Goal: Information Seeking & Learning: Check status

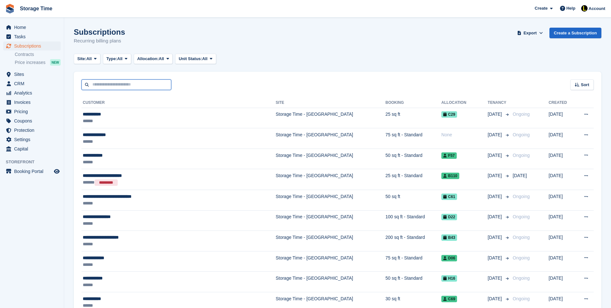
click at [104, 79] on input "text" at bounding box center [127, 84] width 90 height 11
click at [227, 83] on div "Sort Sort by Customer name Date created Move in date Move out date Created (old…" at bounding box center [338, 81] width 528 height 18
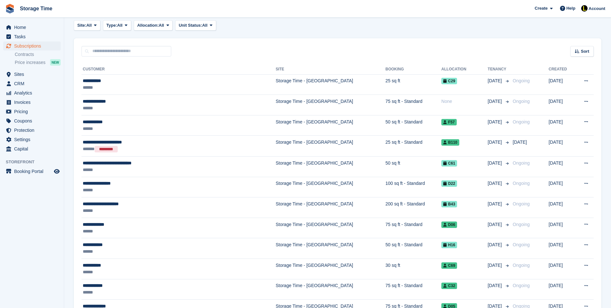
scroll to position [39, 0]
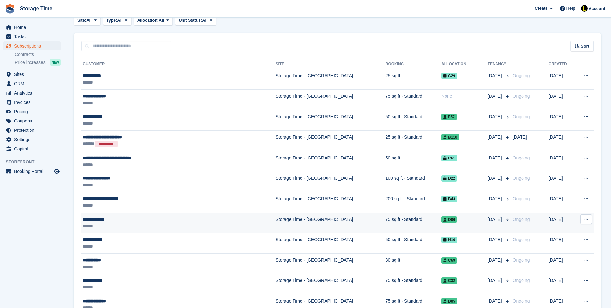
click at [153, 219] on div "**********" at bounding box center [151, 219] width 136 height 7
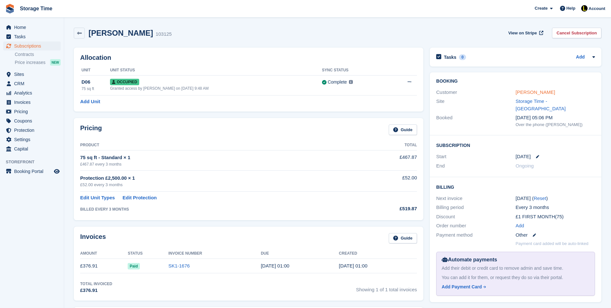
click at [526, 91] on link "[PERSON_NAME]" at bounding box center [535, 91] width 39 height 5
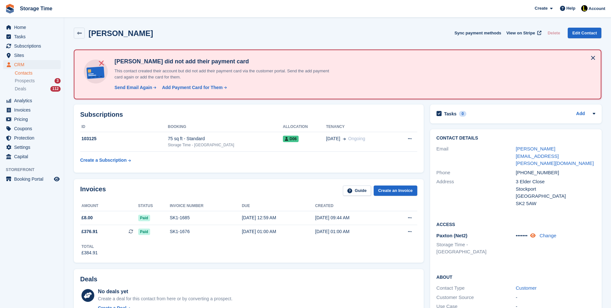
click at [536, 233] on icon at bounding box center [533, 235] width 5 height 5
click at [552, 214] on div "Access [PERSON_NAME] (Net2) Storage Time - Stockport 5946 Change" at bounding box center [516, 240] width 172 height 52
